Goal: Task Accomplishment & Management: Manage account settings

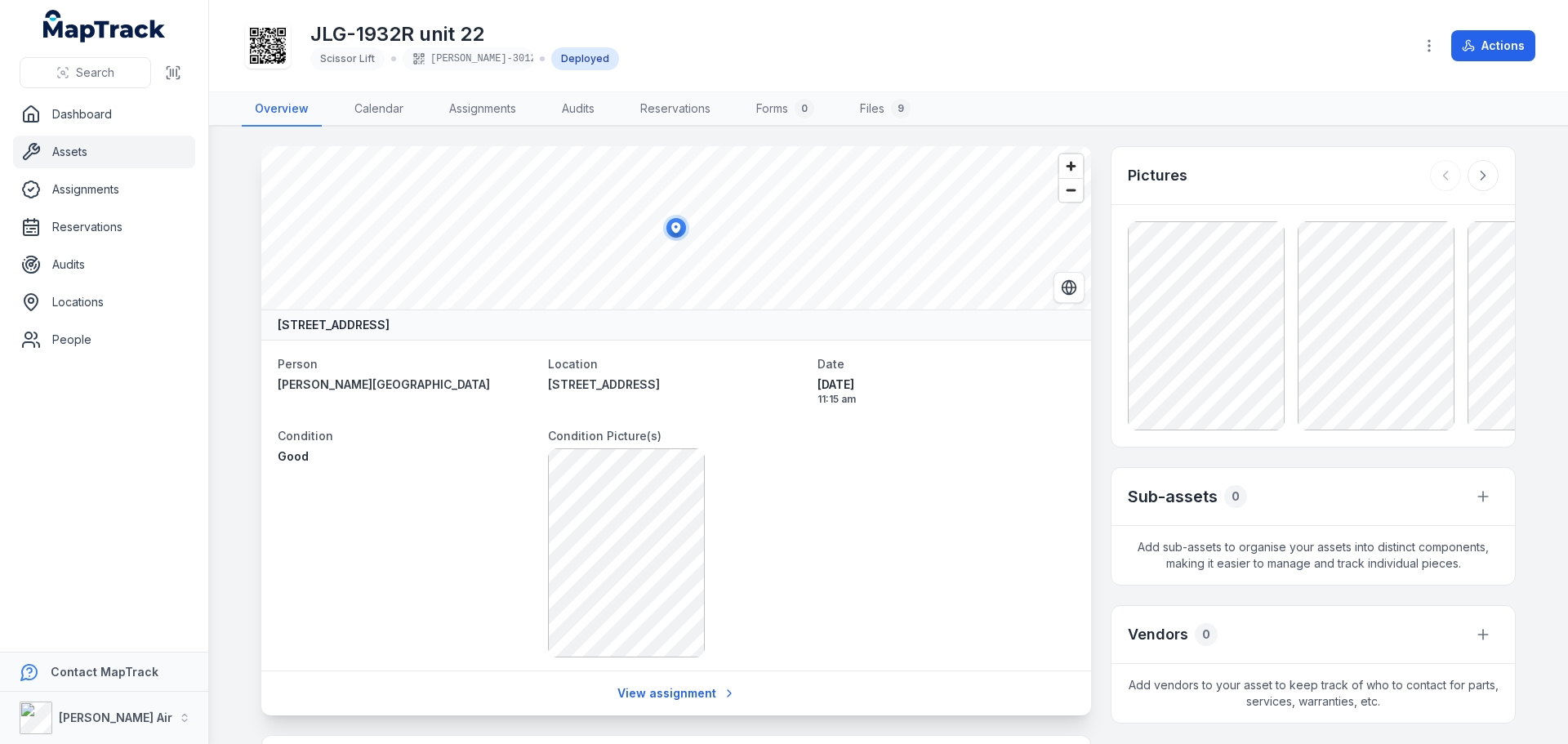
scroll to position [562, 0]
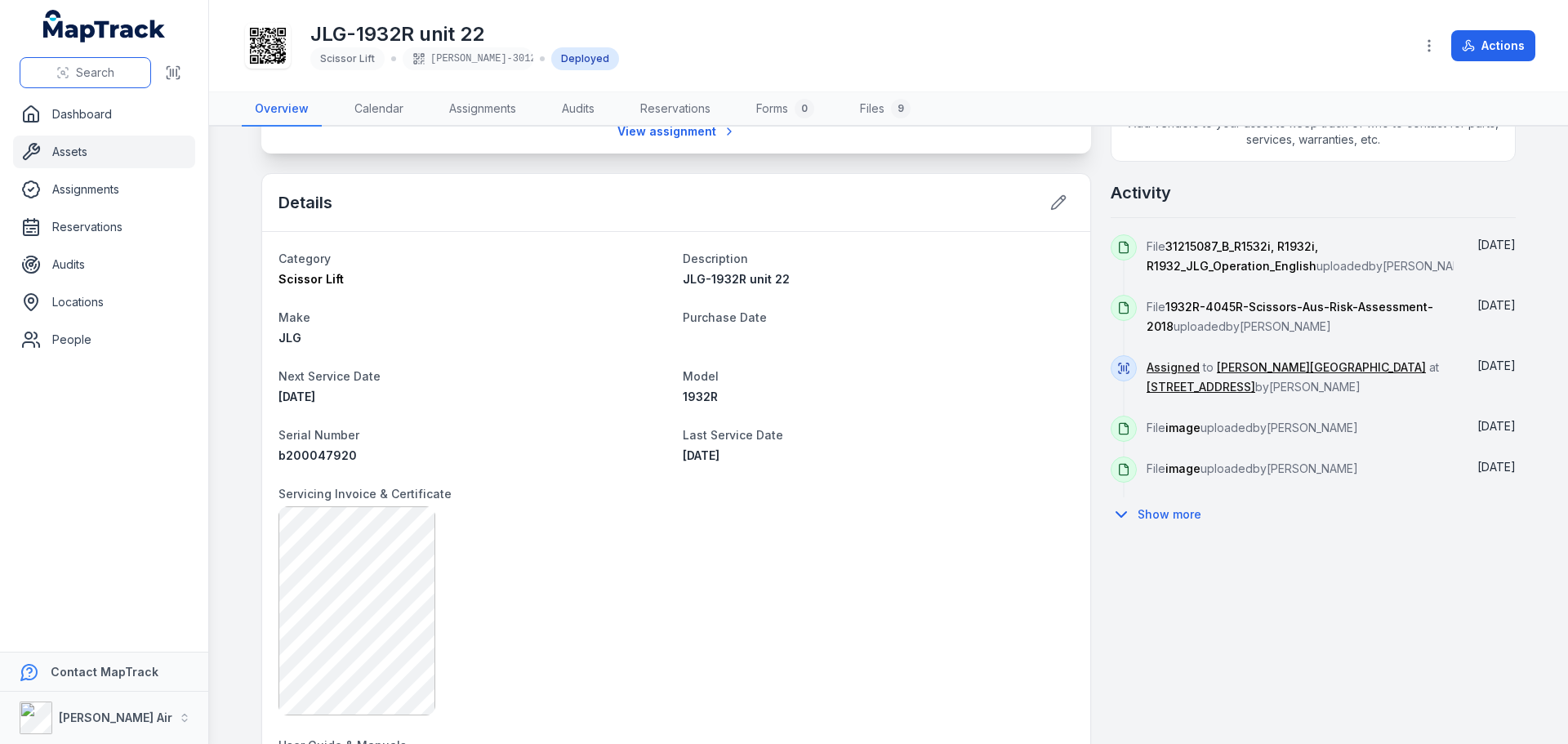
click at [76, 70] on span "Search" at bounding box center [95, 73] width 38 height 16
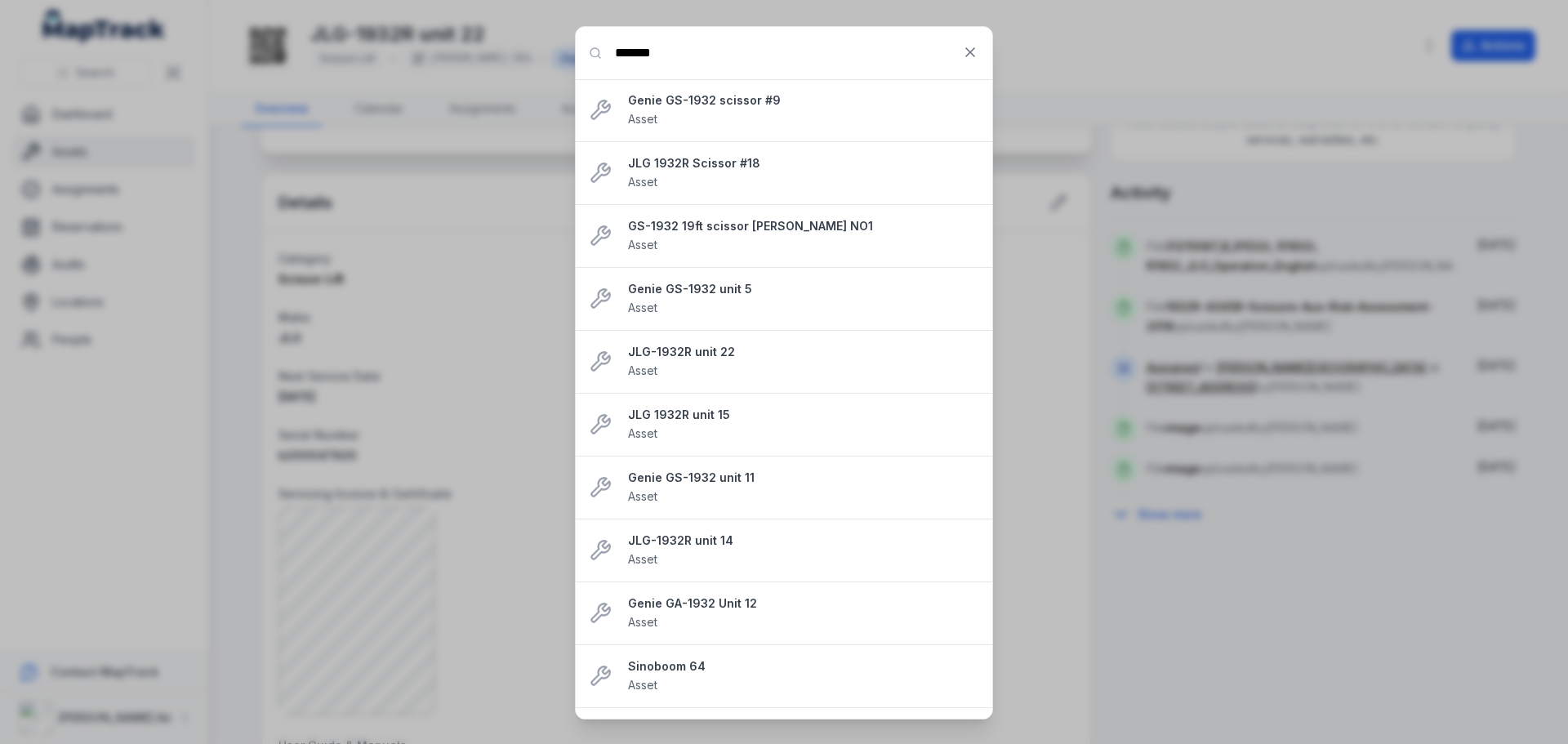
type input "*******"
click at [730, 482] on strong "Genie GS-1932 unit 11" at bounding box center [804, 478] width 351 height 16
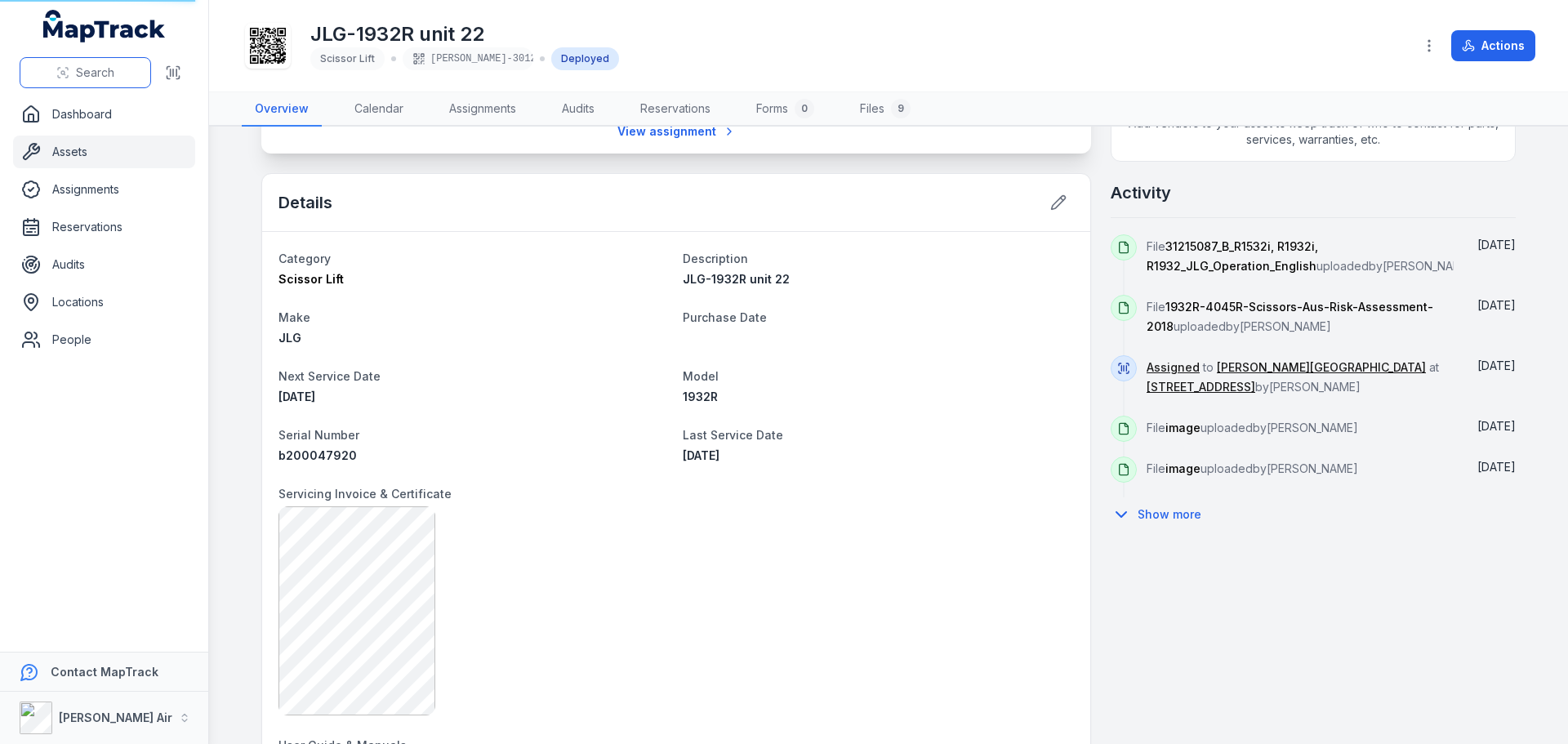
click at [110, 72] on span "Search" at bounding box center [95, 73] width 38 height 16
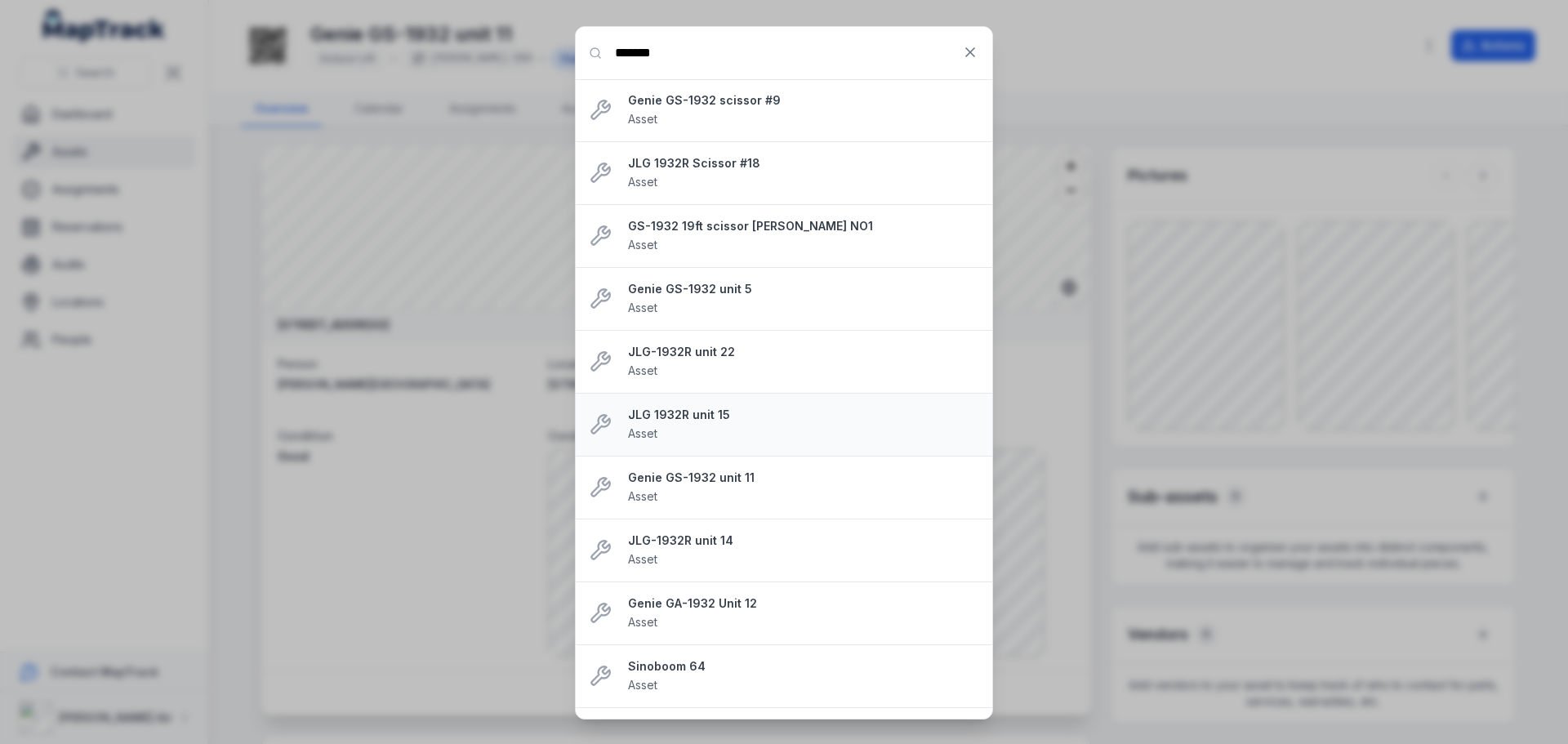
type input "*******"
click at [697, 419] on strong "JLG 1932R unit 15" at bounding box center [804, 415] width 351 height 16
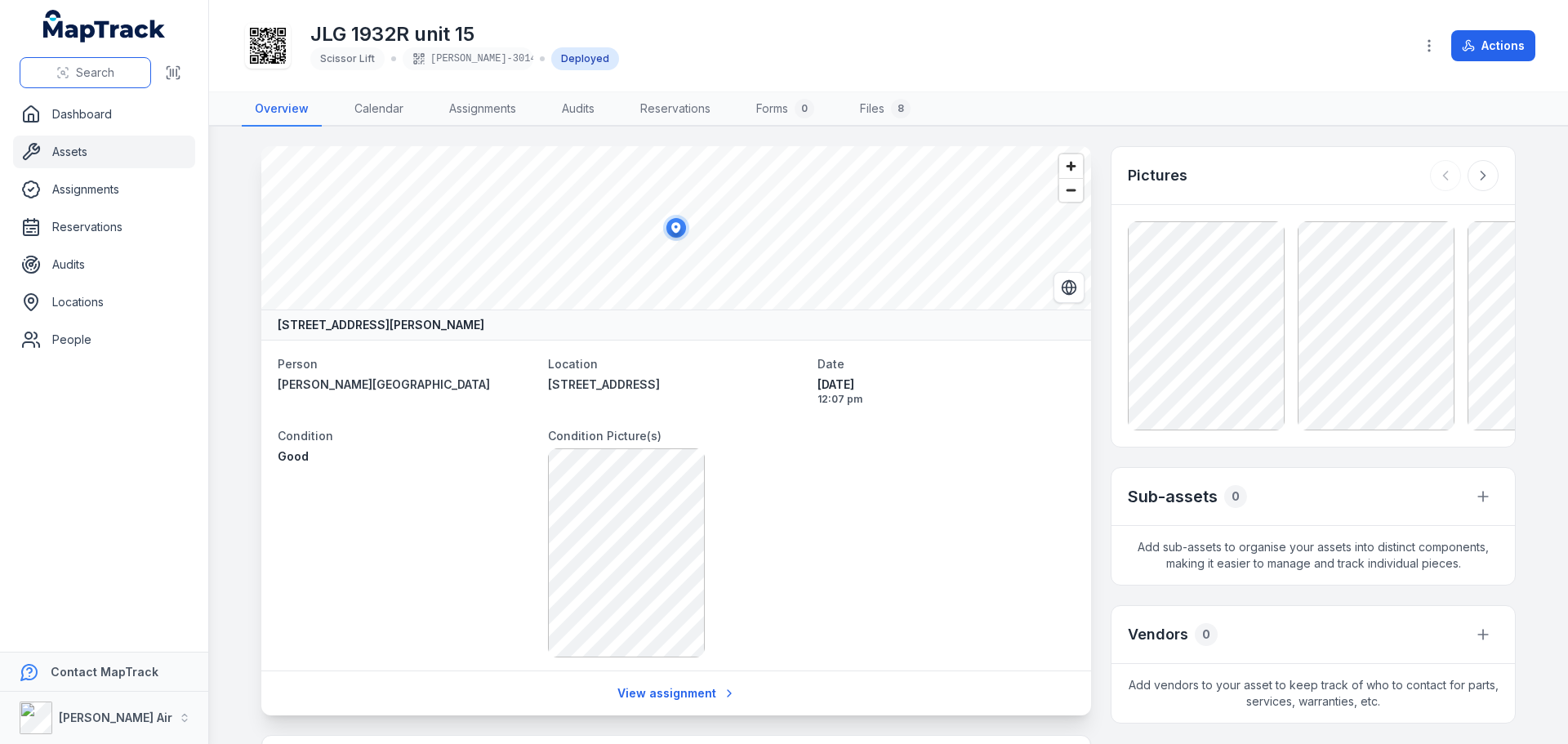
click at [89, 75] on span "Search" at bounding box center [95, 73] width 38 height 16
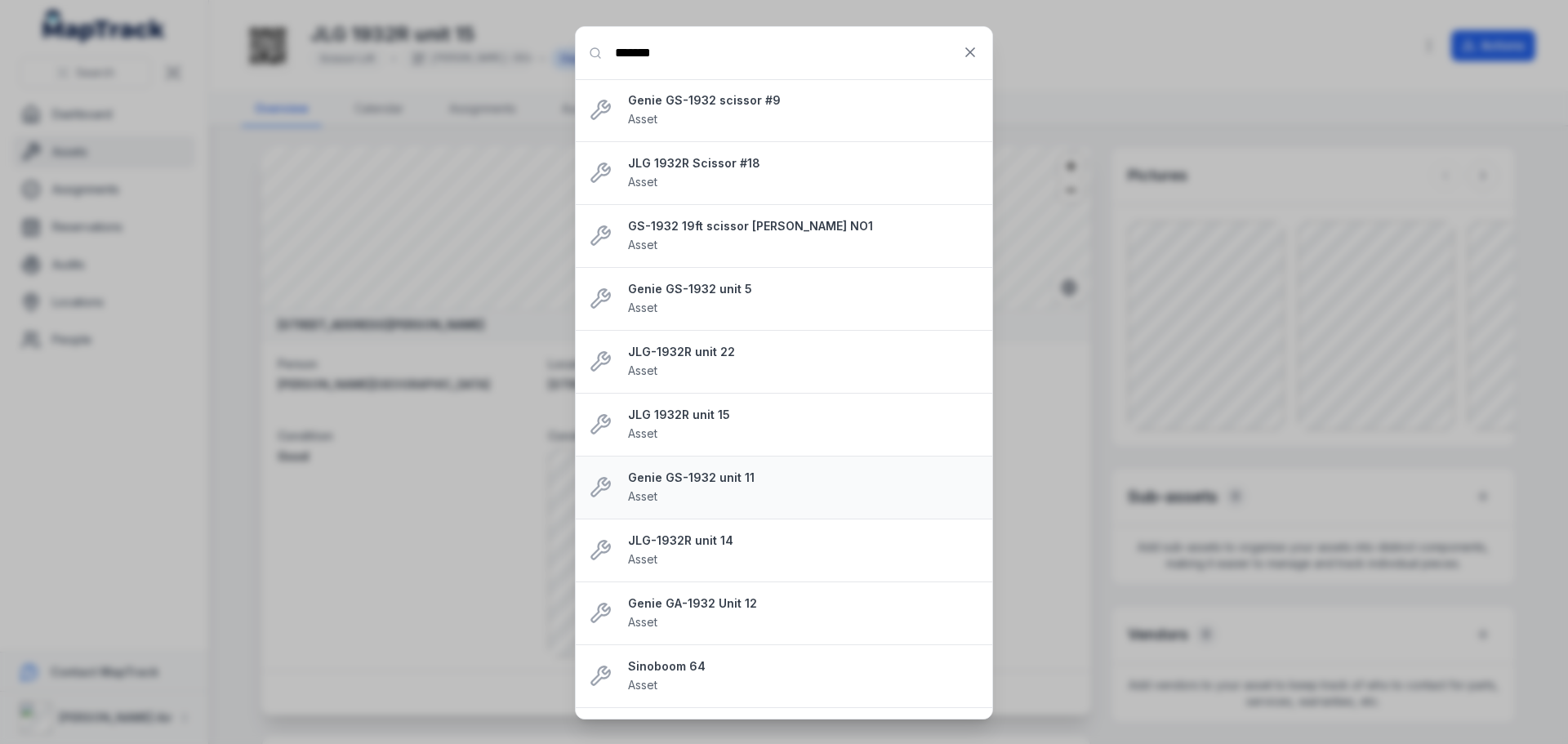
type input "*******"
click at [701, 480] on strong "Genie GS-1932 unit 11" at bounding box center [804, 478] width 351 height 16
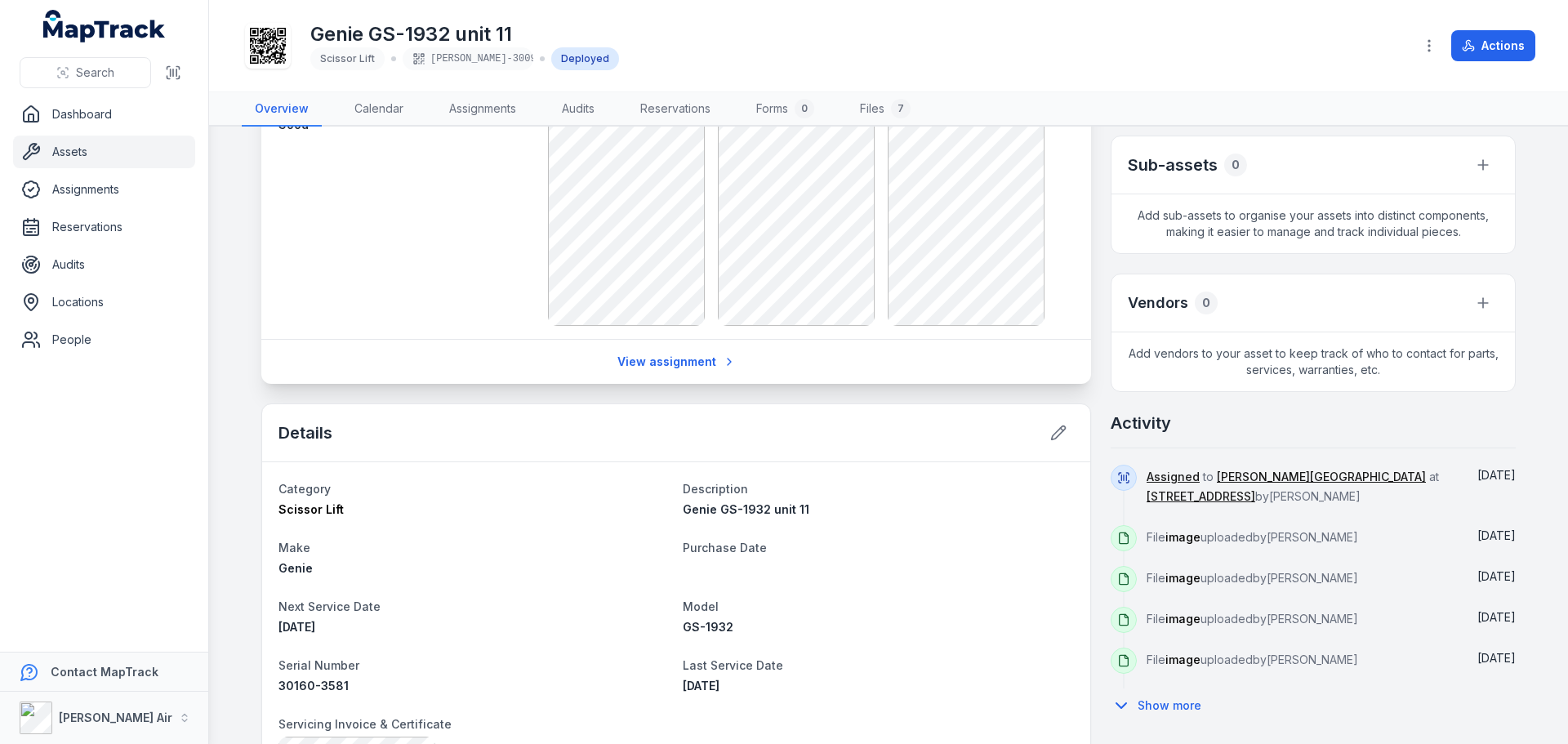
scroll to position [328, 0]
click at [1052, 436] on icon at bounding box center [1058, 436] width 14 height 14
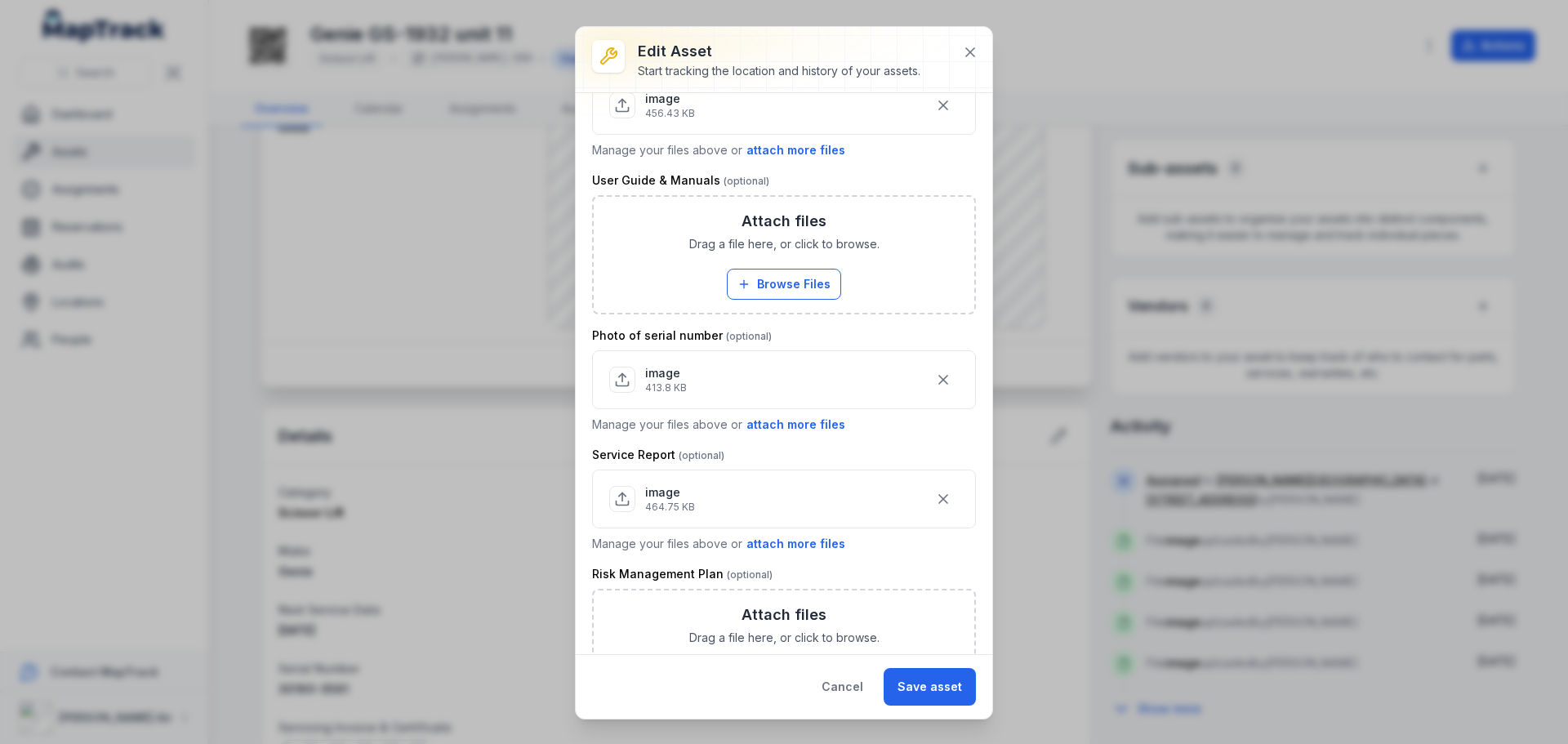
scroll to position [674, 0]
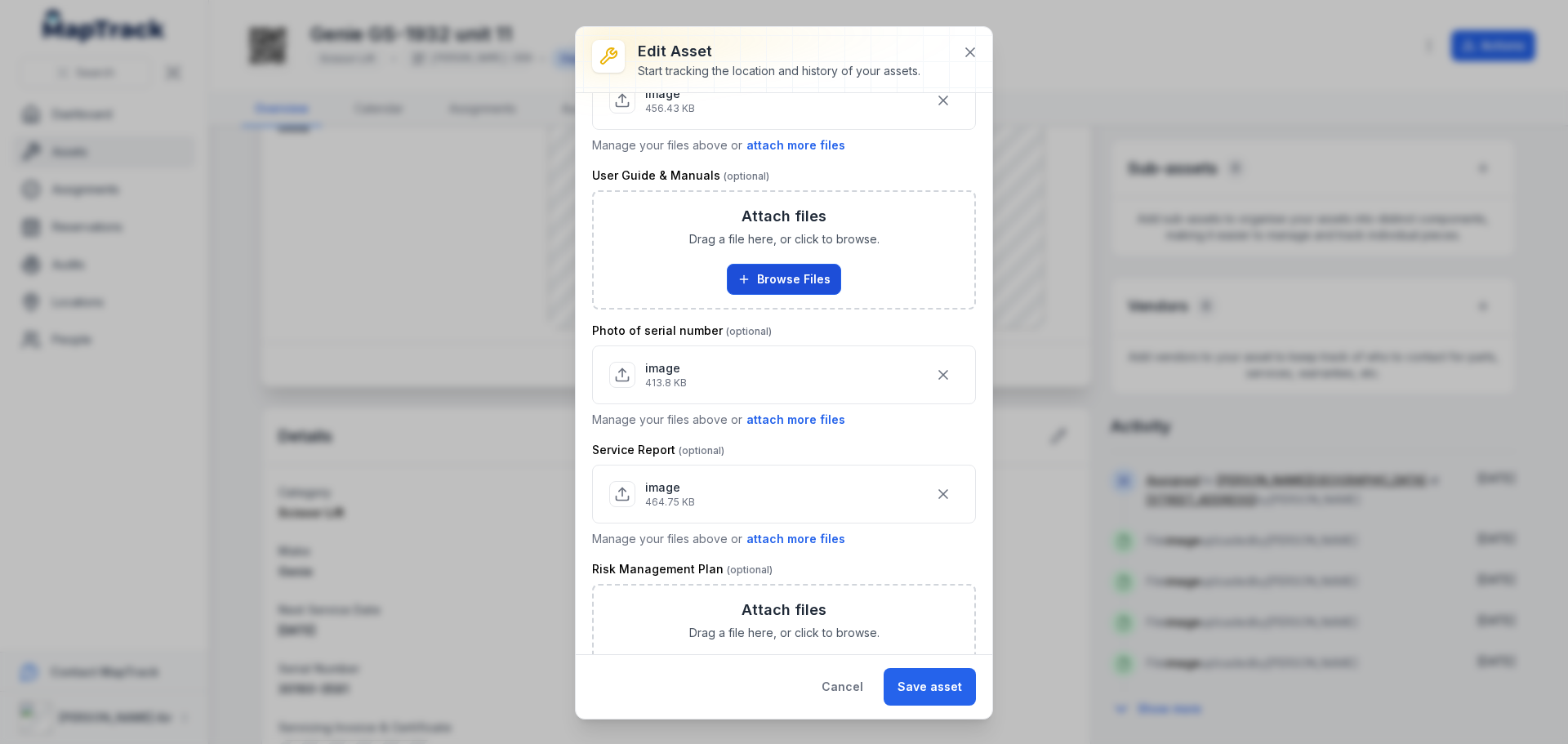
click at [782, 285] on button "Browse Files" at bounding box center [784, 279] width 114 height 31
click at [791, 266] on button "Browse Files" at bounding box center [784, 279] width 114 height 31
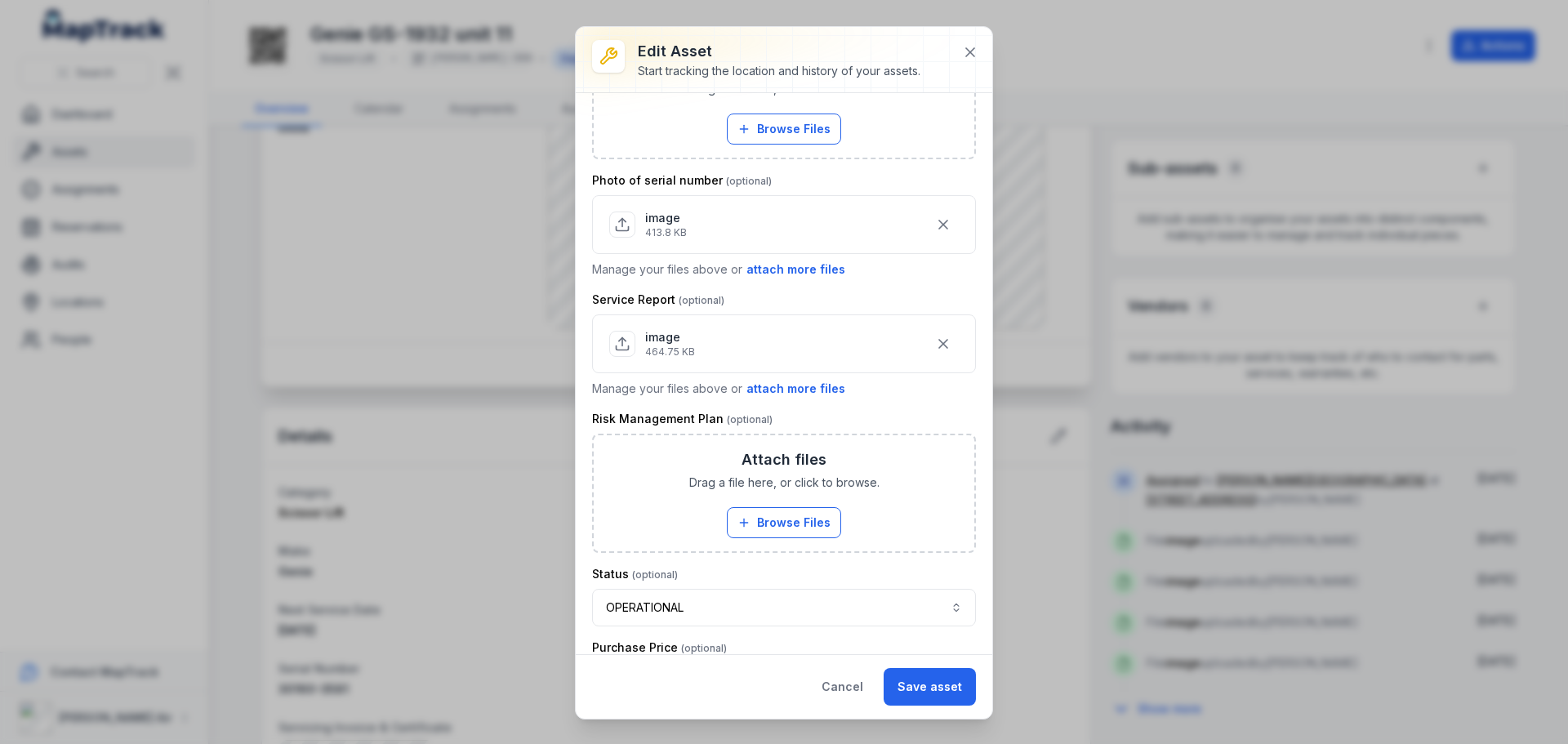
scroll to position [943, 0]
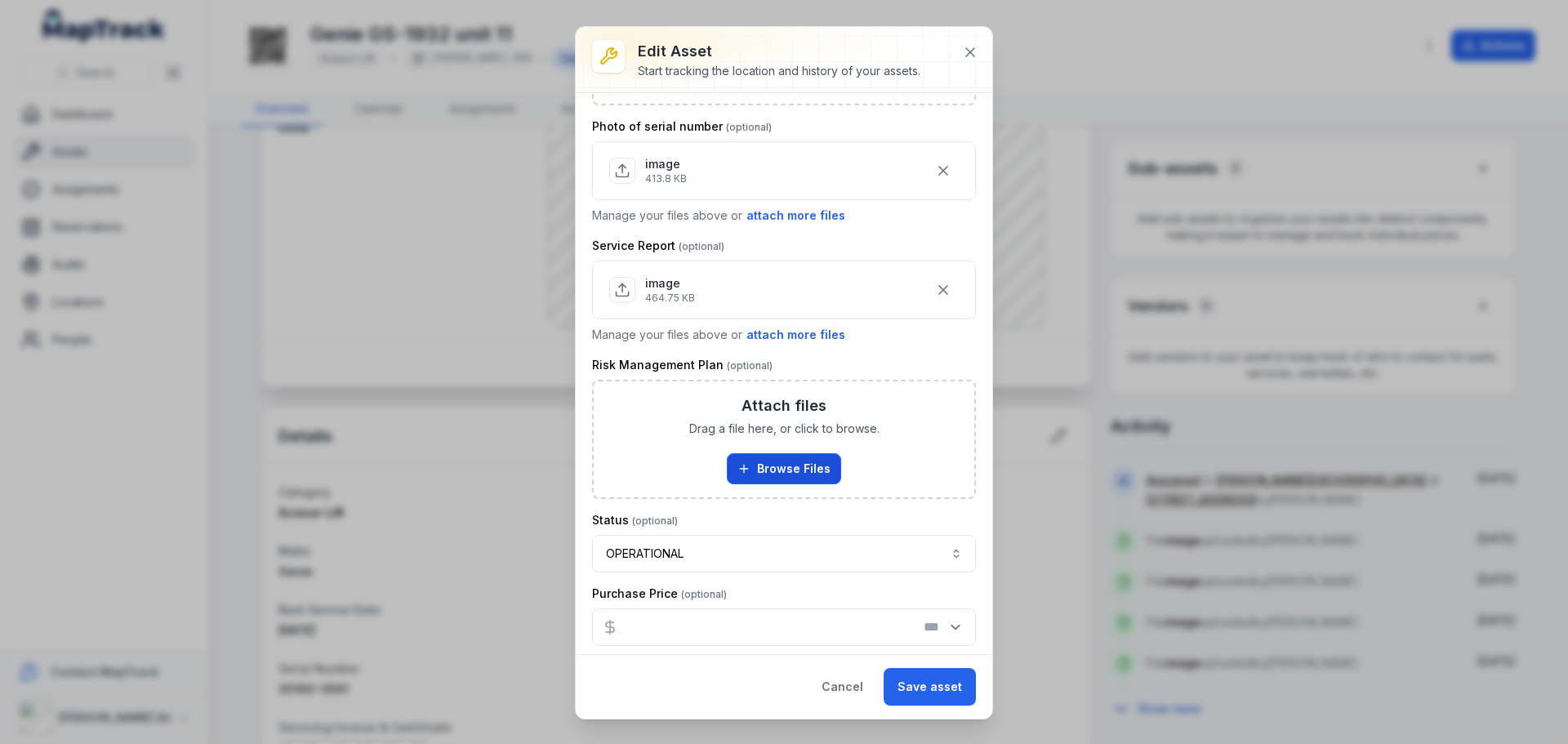
click at [785, 466] on button "Browse Files" at bounding box center [784, 469] width 114 height 31
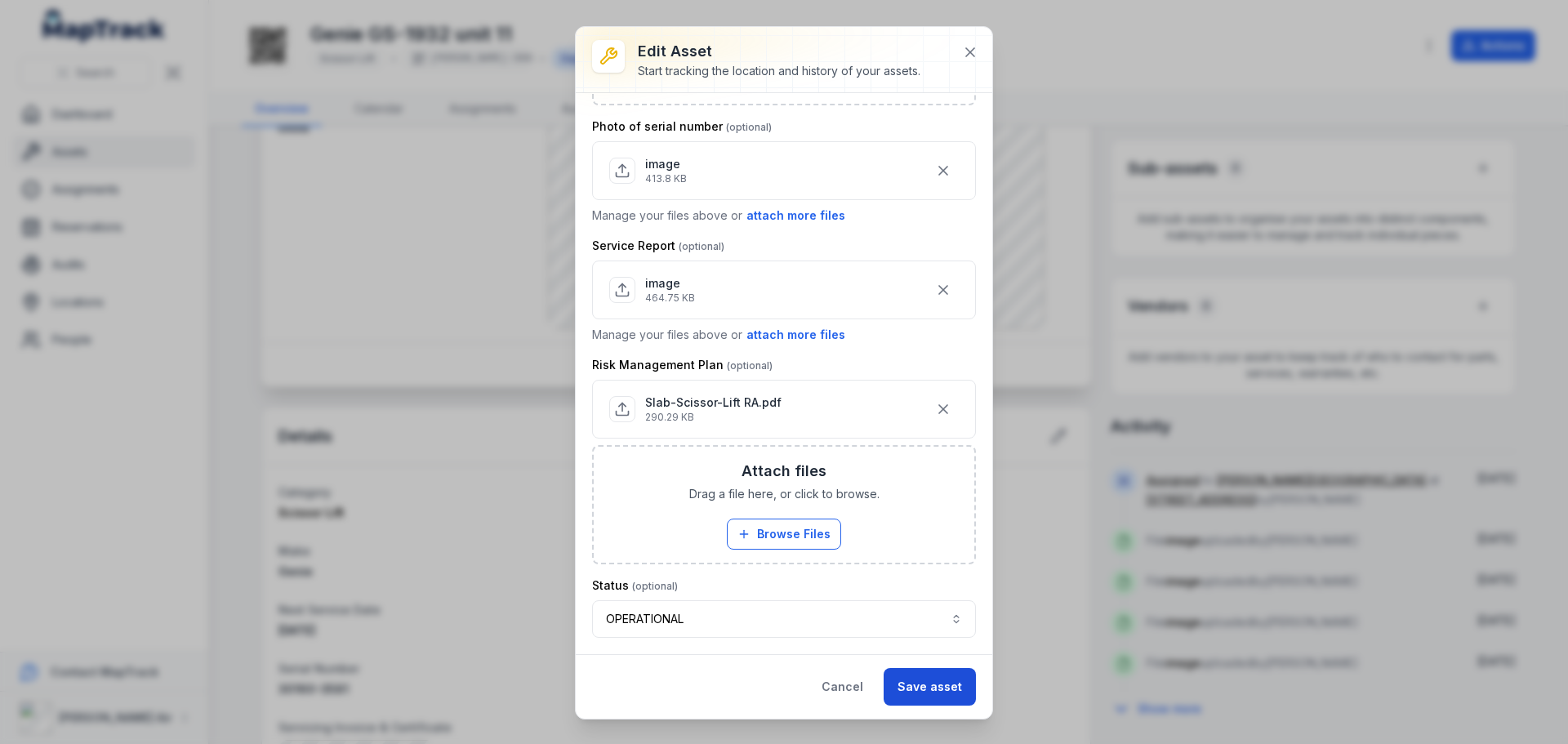
click at [940, 683] on button "Save asset" at bounding box center [929, 686] width 92 height 37
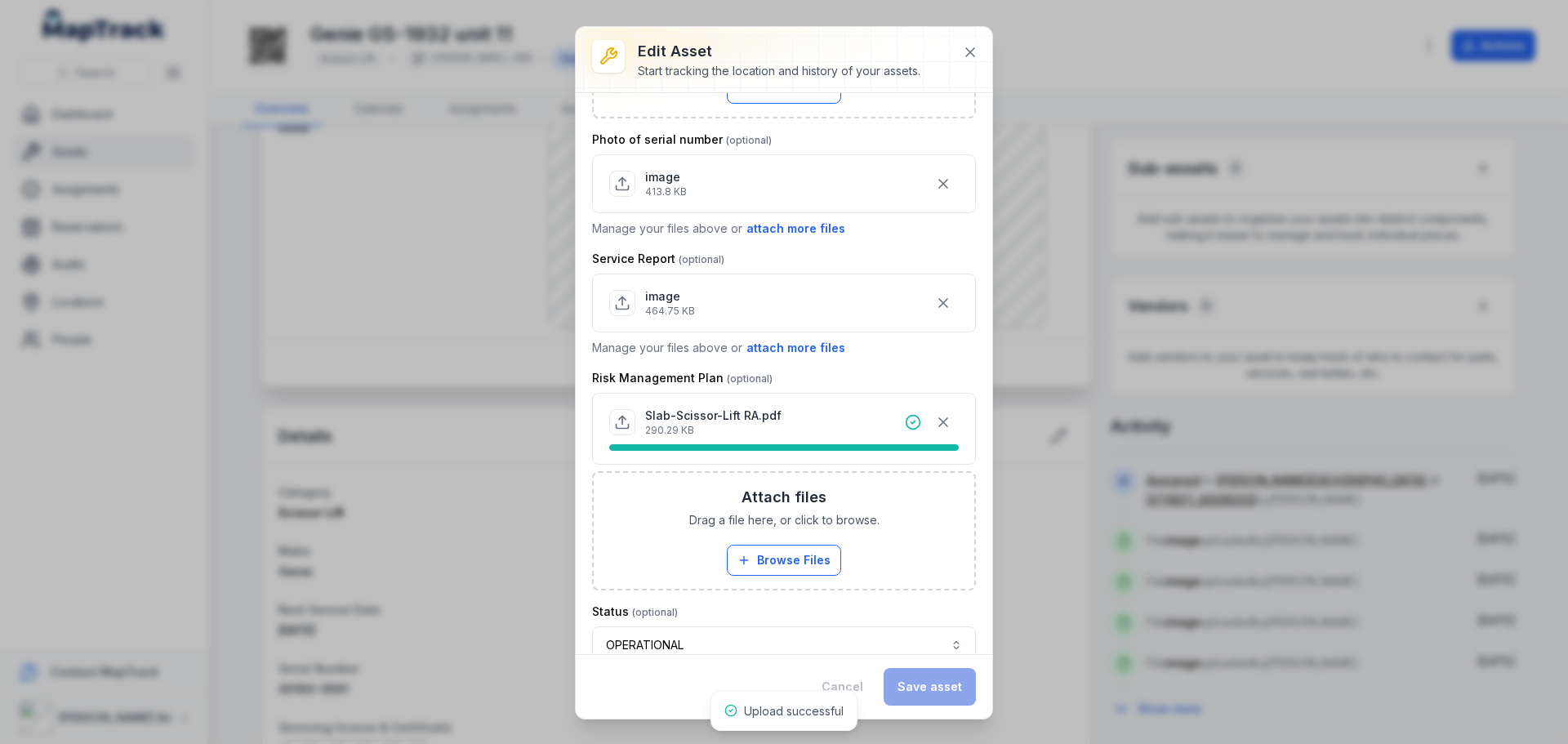
scroll to position [956, 0]
